Goal: Obtain resource: Download file/media

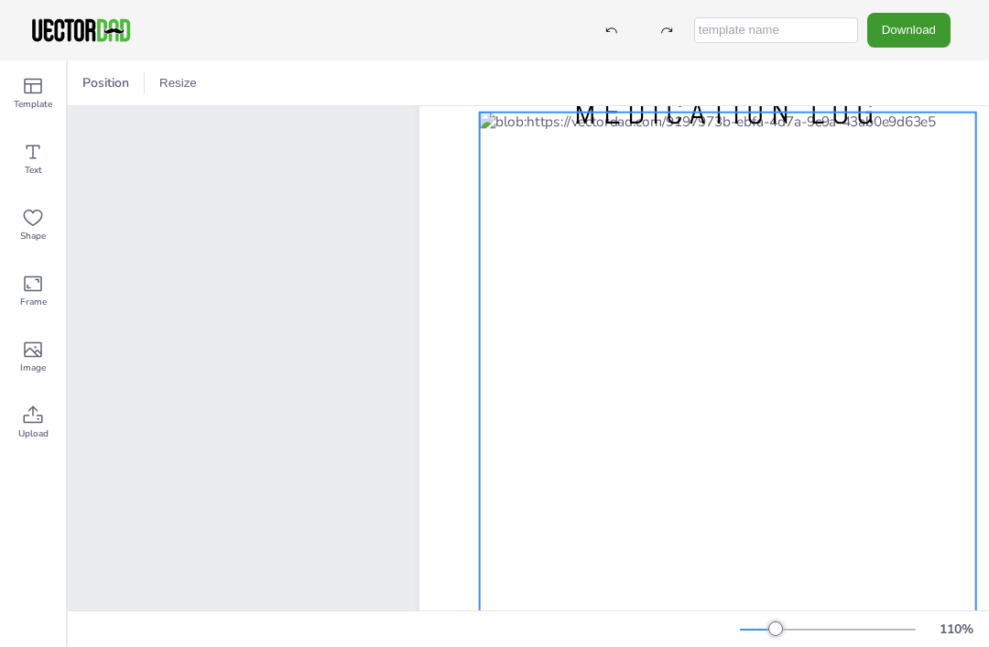
click at [894, 433] on div at bounding box center [728, 437] width 496 height 648
click at [886, 457] on div at bounding box center [728, 437] width 496 height 648
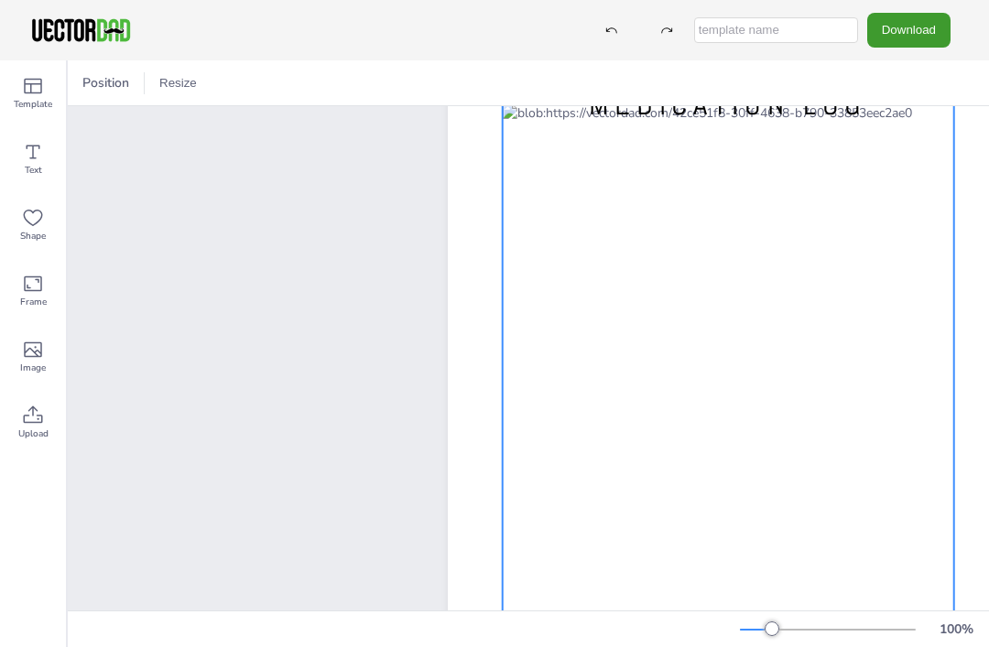
click at [639, 163] on div at bounding box center [728, 398] width 451 height 589
click at [38, 169] on span "Text" at bounding box center [33, 170] width 17 height 15
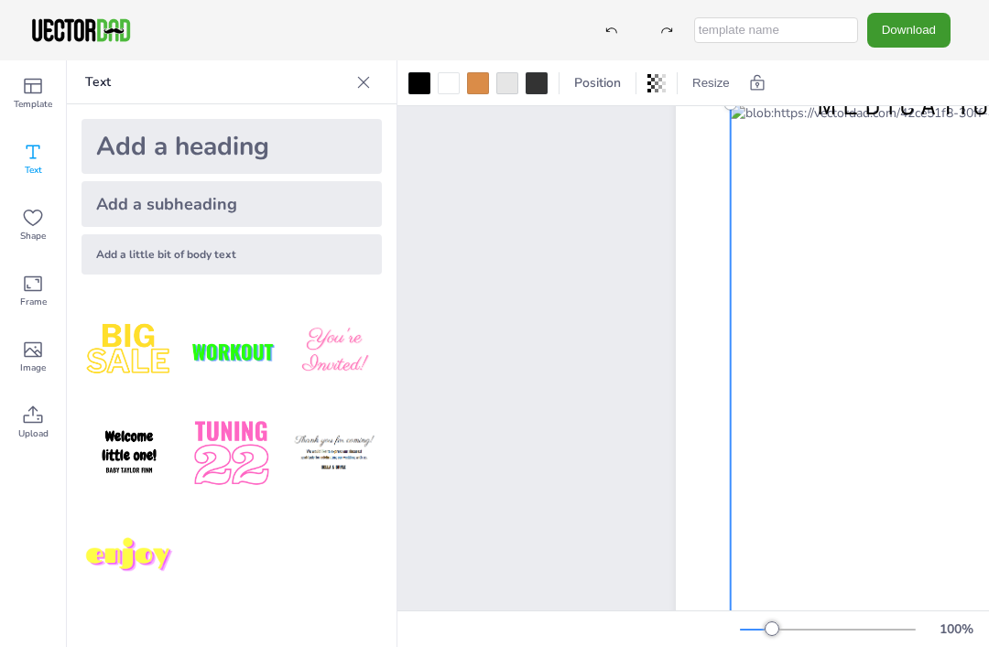
click at [6, 194] on div "Shape" at bounding box center [33, 225] width 66 height 66
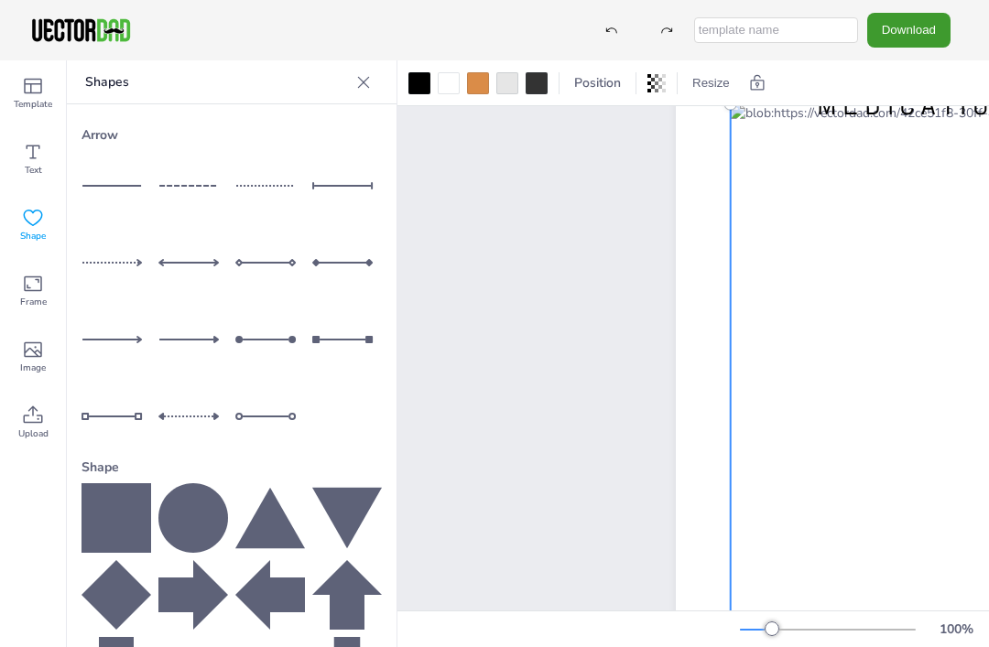
click at [36, 156] on icon at bounding box center [33, 152] width 22 height 22
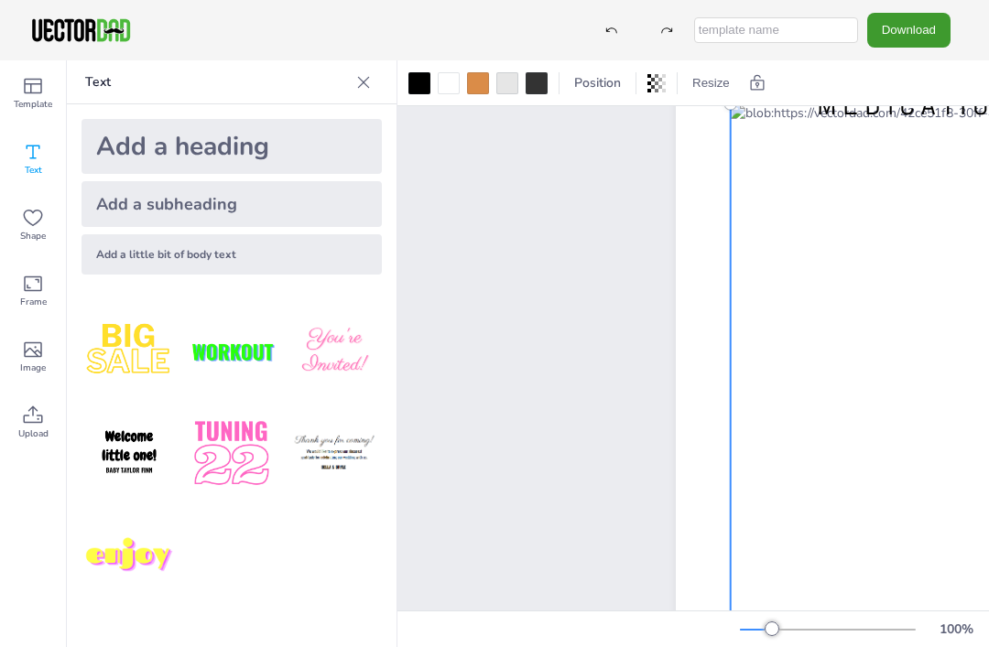
click at [30, 347] on icon at bounding box center [33, 350] width 22 height 22
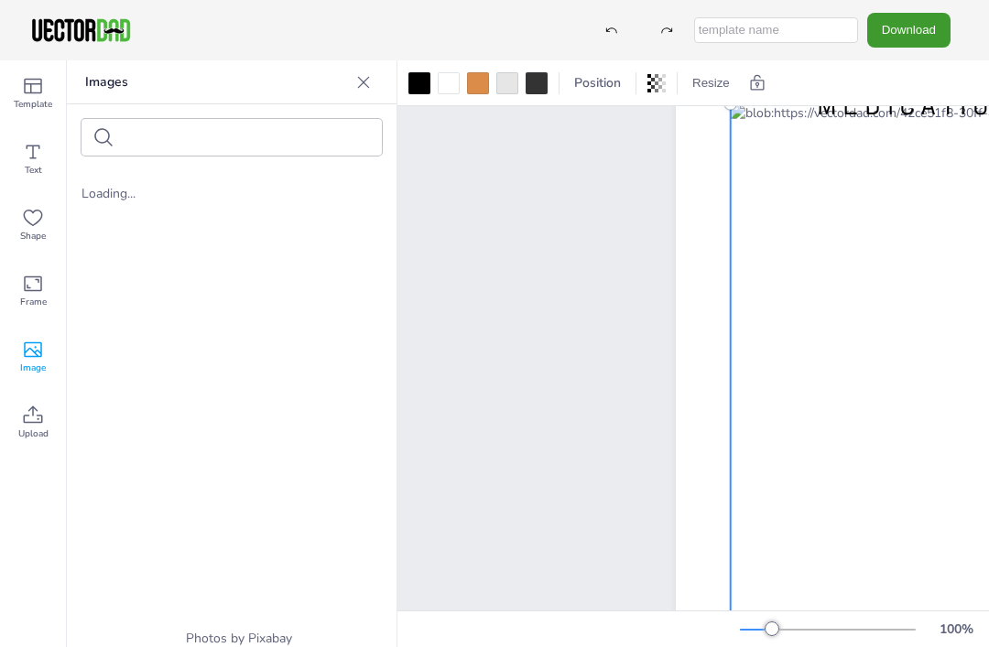
click at [29, 137] on div "Text" at bounding box center [33, 159] width 66 height 66
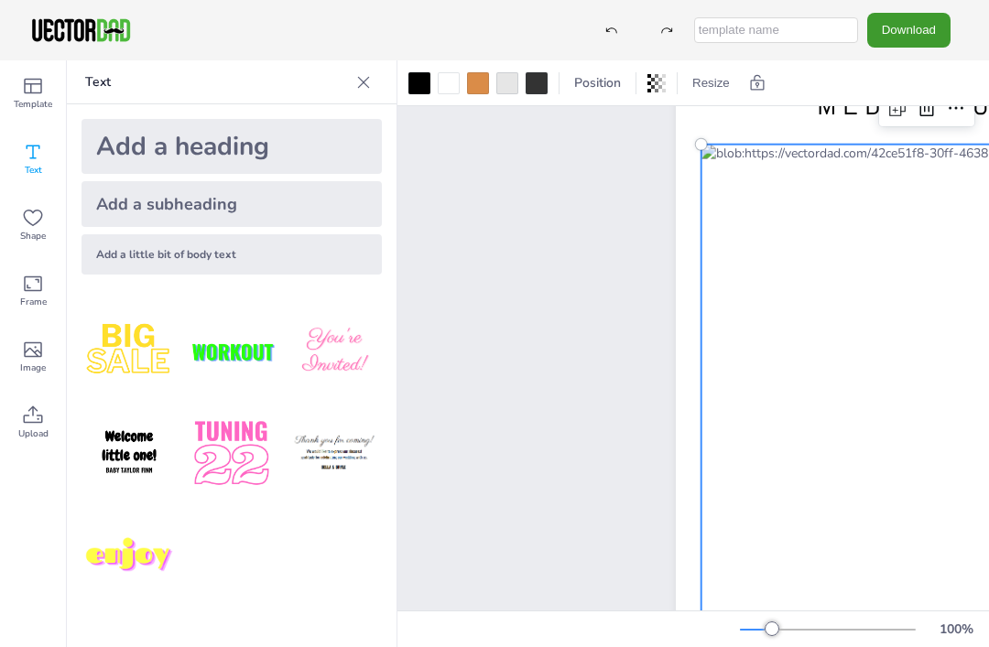
click at [960, 108] on icon at bounding box center [956, 108] width 22 height 22
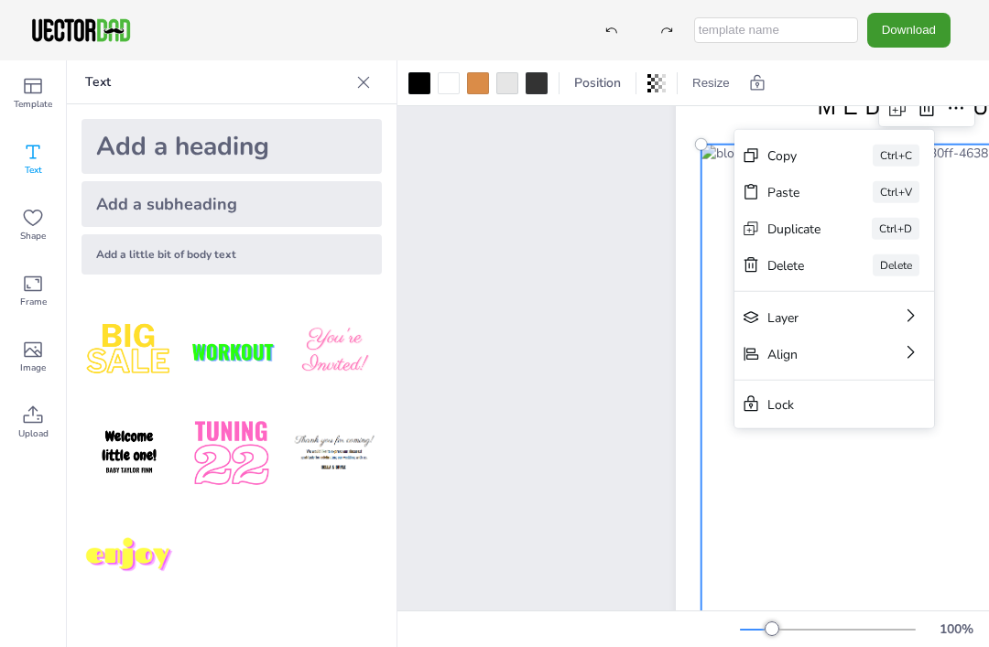
click at [591, 496] on div "vectordad.com MEDICATION LOG" at bounding box center [756, 496] width 615 height 724
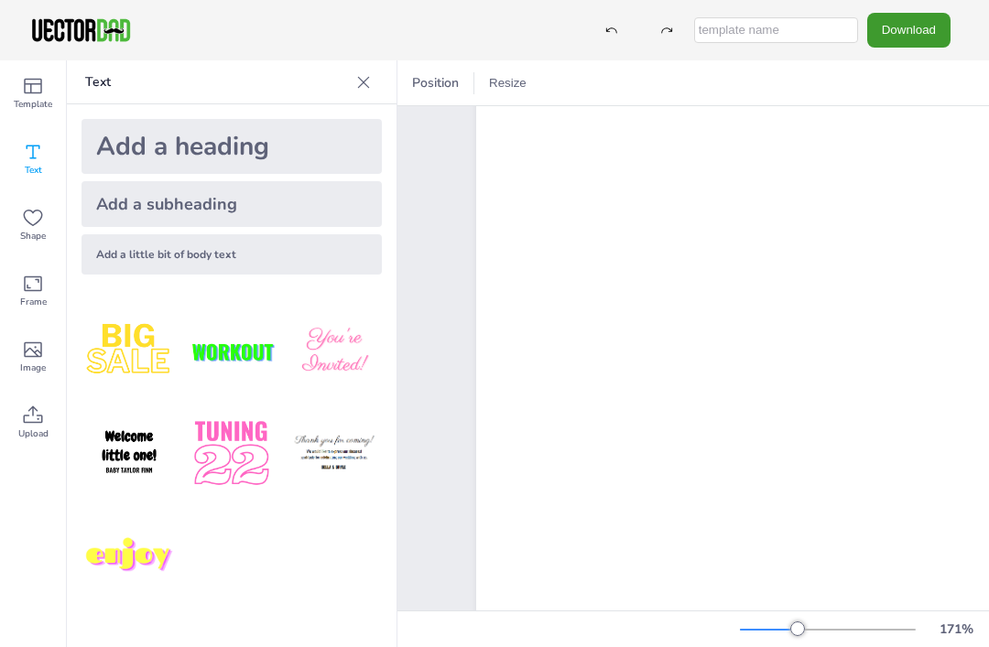
click at [797, 641] on div "171 %" at bounding box center [861, 629] width 242 height 29
click at [800, 638] on div "171 %" at bounding box center [861, 629] width 242 height 29
click at [919, 30] on button "Download" at bounding box center [908, 30] width 83 height 34
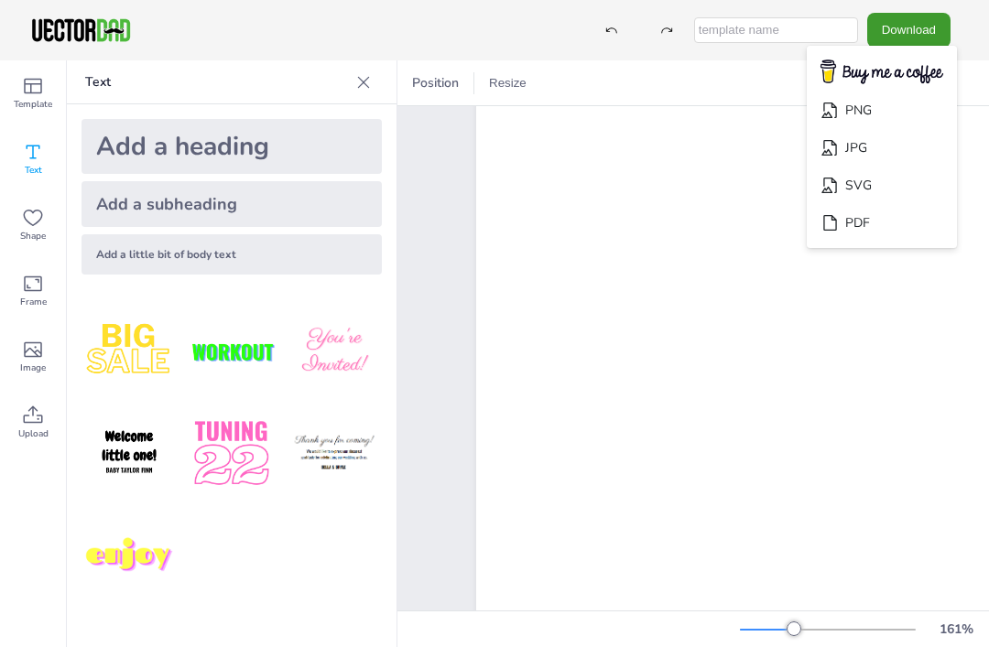
click at [886, 141] on li "JPG" at bounding box center [882, 148] width 150 height 38
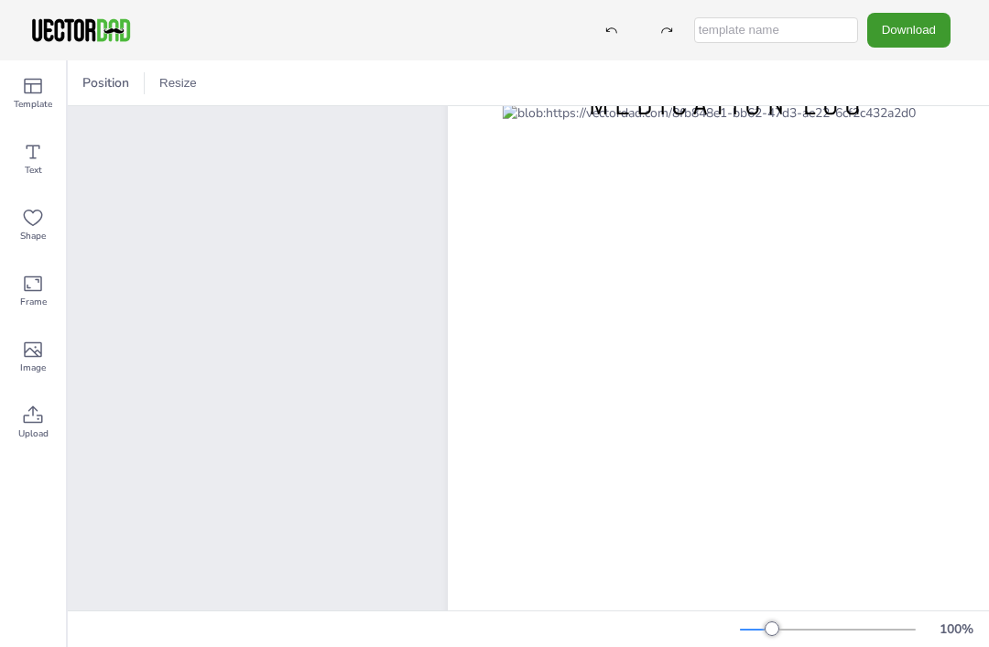
click at [918, 39] on button "Download" at bounding box center [908, 30] width 83 height 34
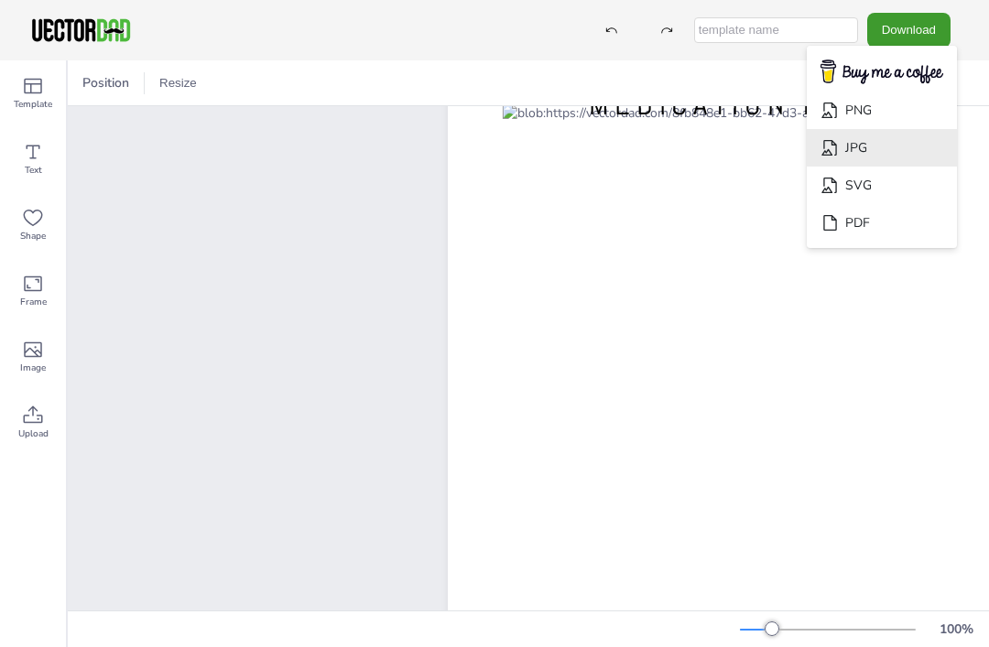
click at [884, 148] on li "JPG" at bounding box center [882, 148] width 150 height 38
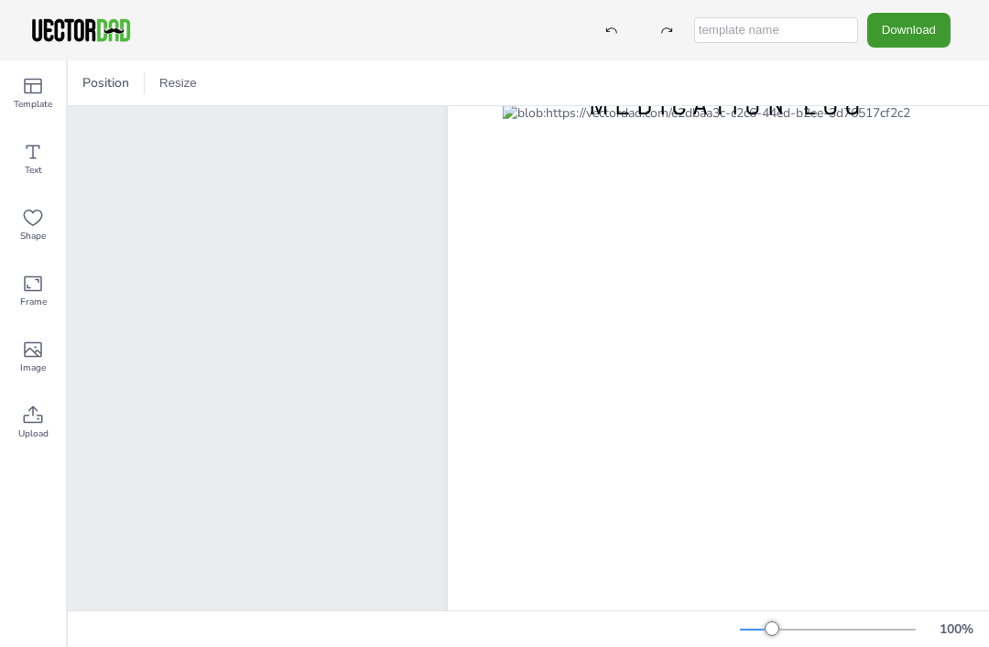
click at [102, 219] on div "[DOMAIN_NAME] MEDICATION LOG" at bounding box center [528, 495] width 921 height 779
click at [95, 71] on div "Position" at bounding box center [105, 83] width 61 height 29
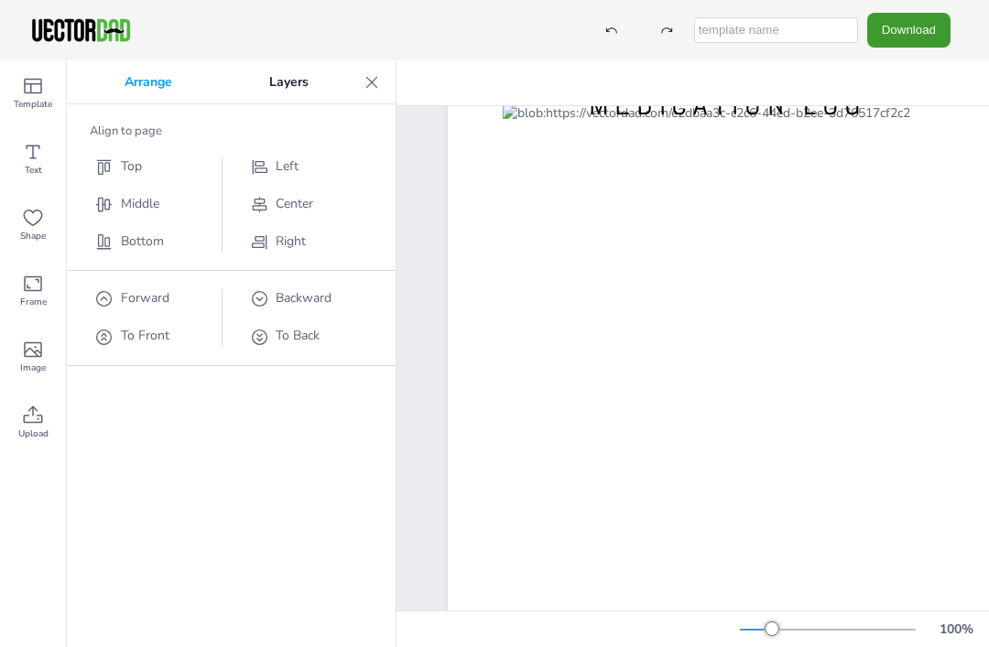
click at [380, 82] on icon at bounding box center [372, 82] width 18 height 18
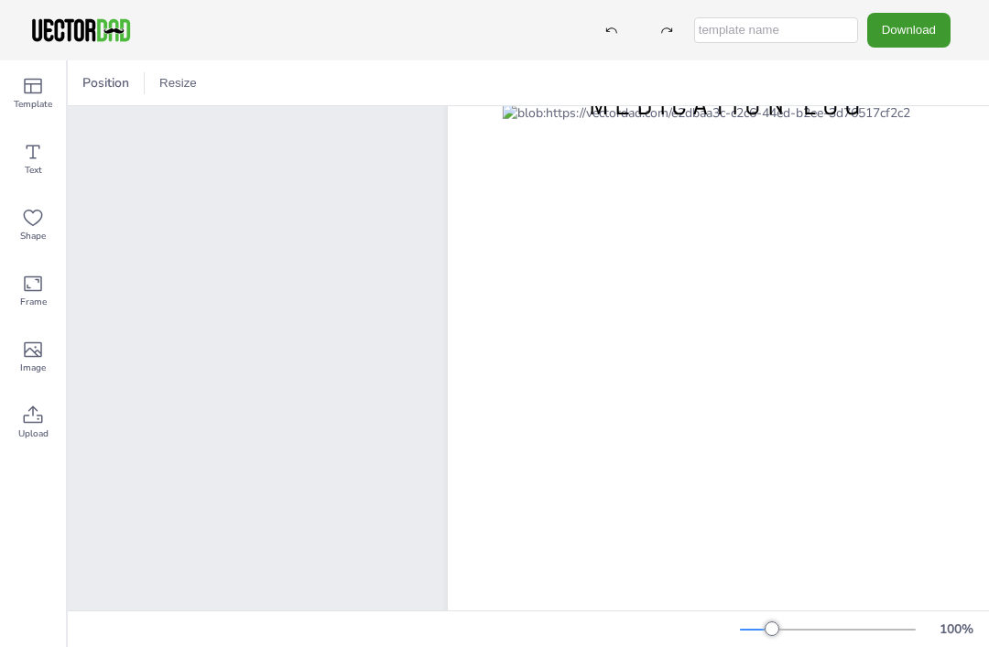
click at [180, 94] on button "Resize" at bounding box center [178, 83] width 52 height 29
click at [179, 96] on li "A4 (8.25in x 11.75in)" at bounding box center [229, 85] width 154 height 36
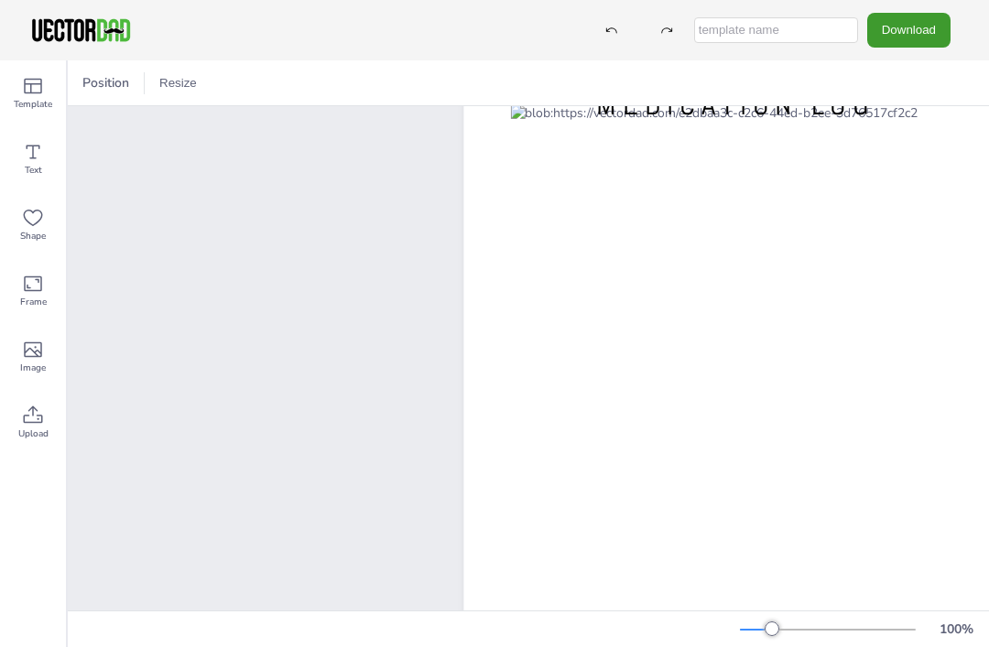
click at [804, 33] on input "text" at bounding box center [776, 30] width 164 height 26
type input "Meds"
click at [931, 30] on button "Download" at bounding box center [908, 30] width 83 height 34
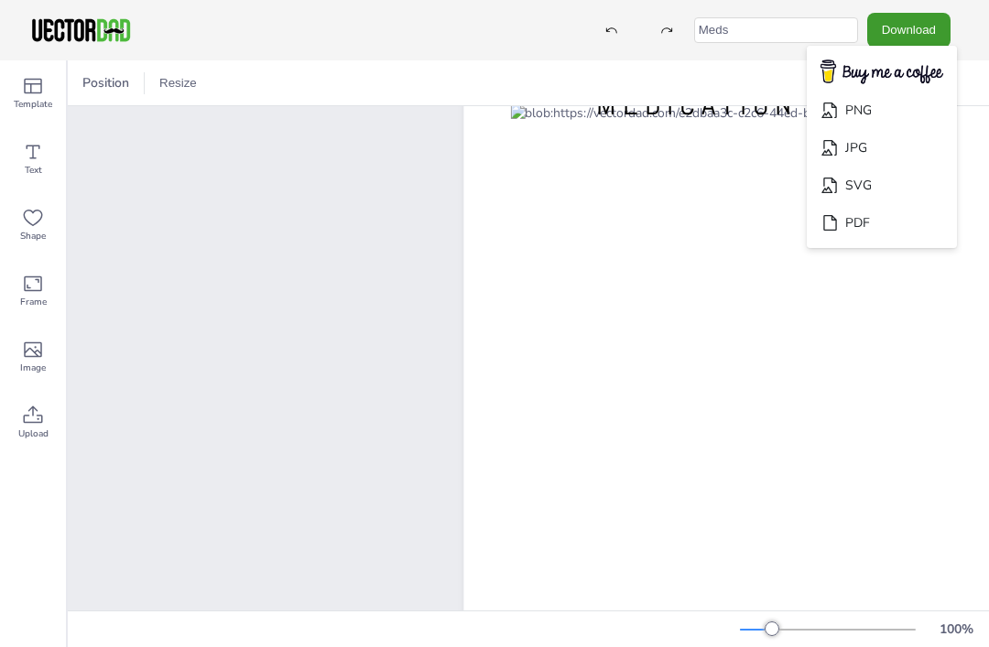
click at [889, 228] on li "PDF" at bounding box center [882, 223] width 150 height 38
